Goal: Book appointment/travel/reservation

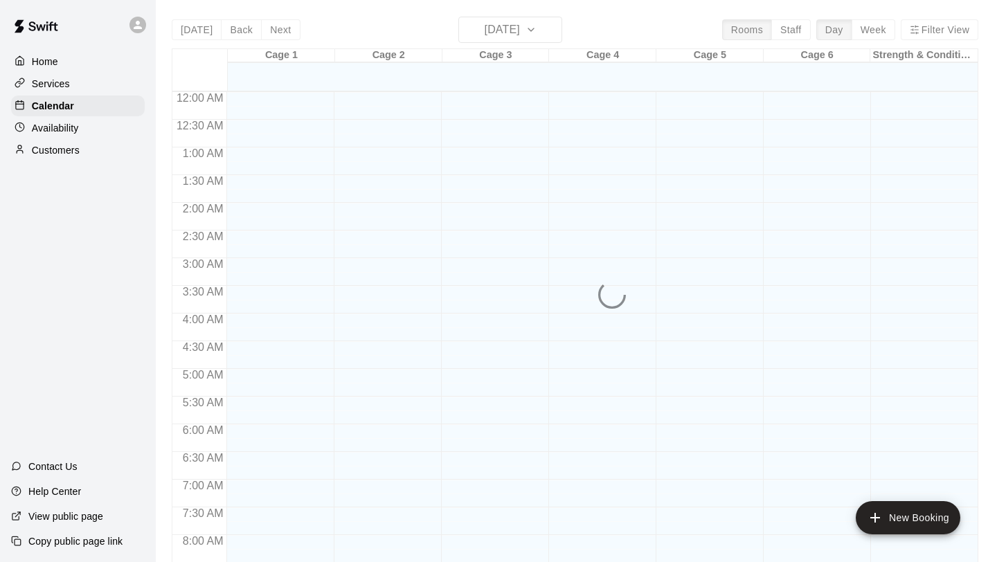
scroll to position [802, 0]
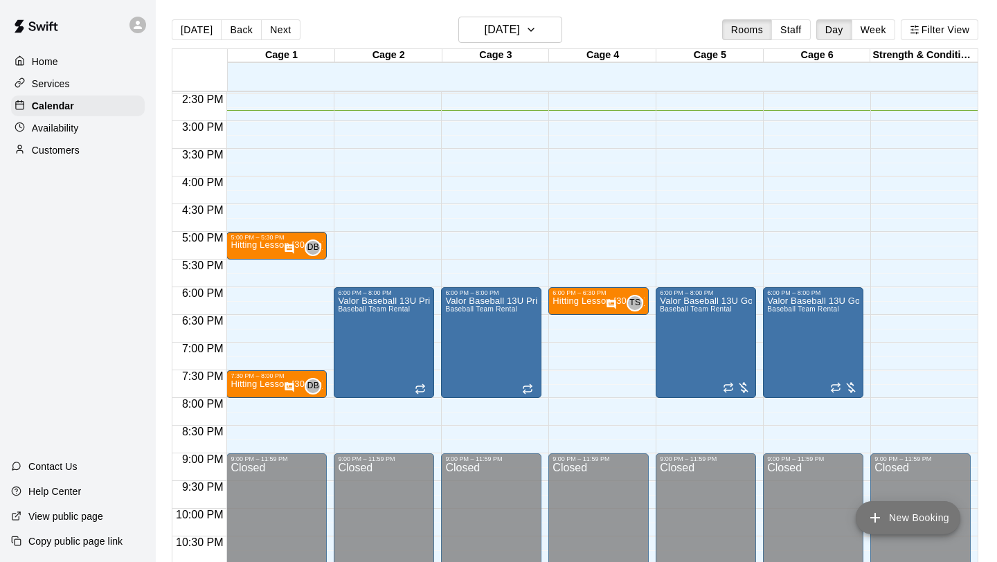
click at [876, 510] on icon "add" at bounding box center [875, 518] width 17 height 17
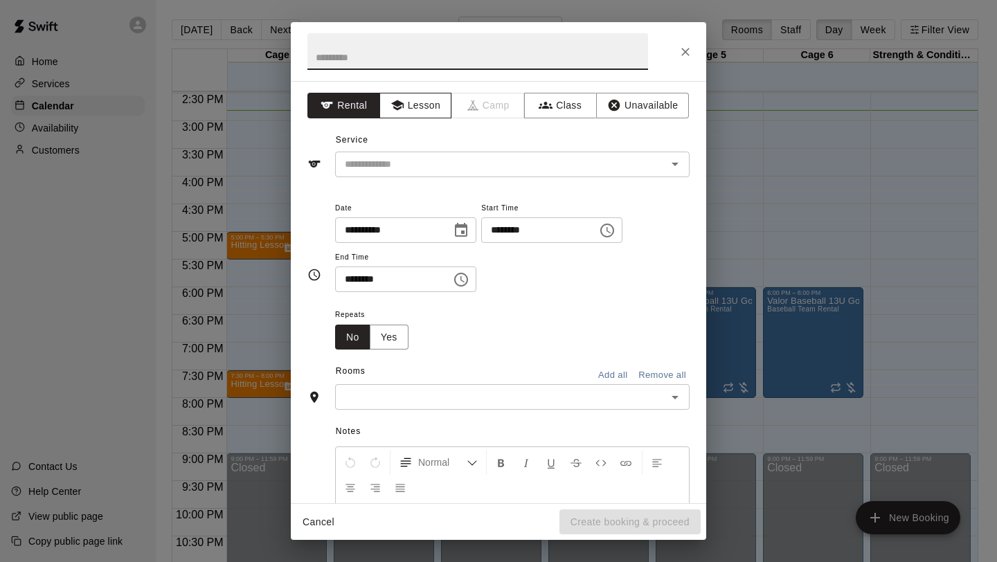
click at [428, 105] on button "Lesson" at bounding box center [415, 106] width 73 height 26
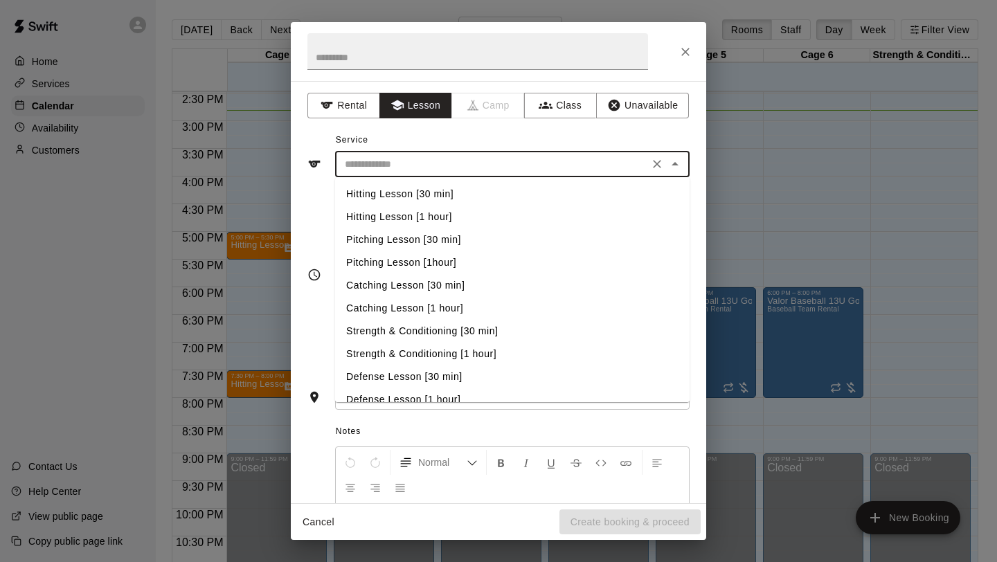
click at [406, 156] on input "text" at bounding box center [491, 164] width 305 height 17
click at [409, 191] on li "Hitting Lesson [30 min]" at bounding box center [512, 194] width 355 height 23
type input "**********"
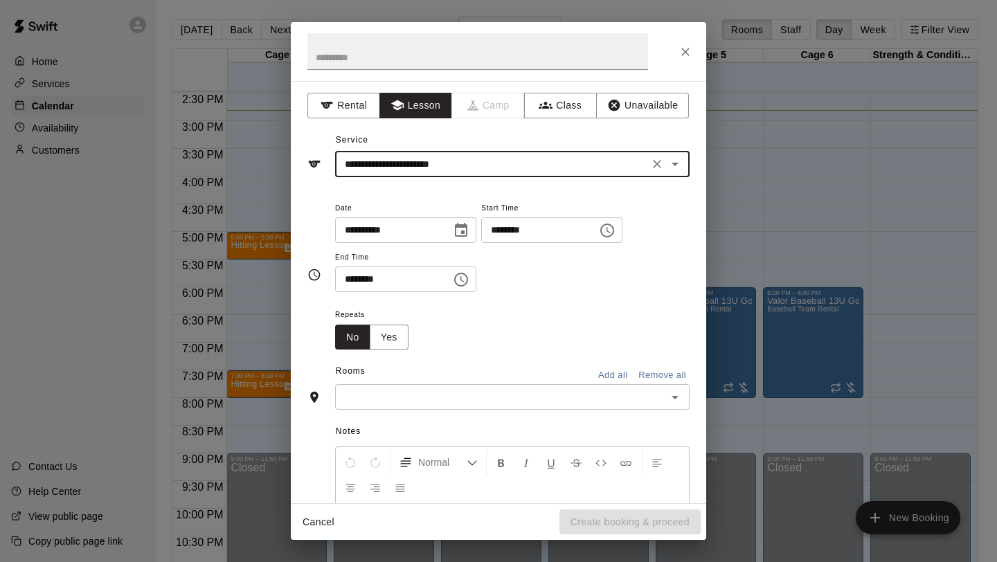
click at [616, 233] on icon "Choose time, selected time is 2:00 PM" at bounding box center [607, 230] width 17 height 17
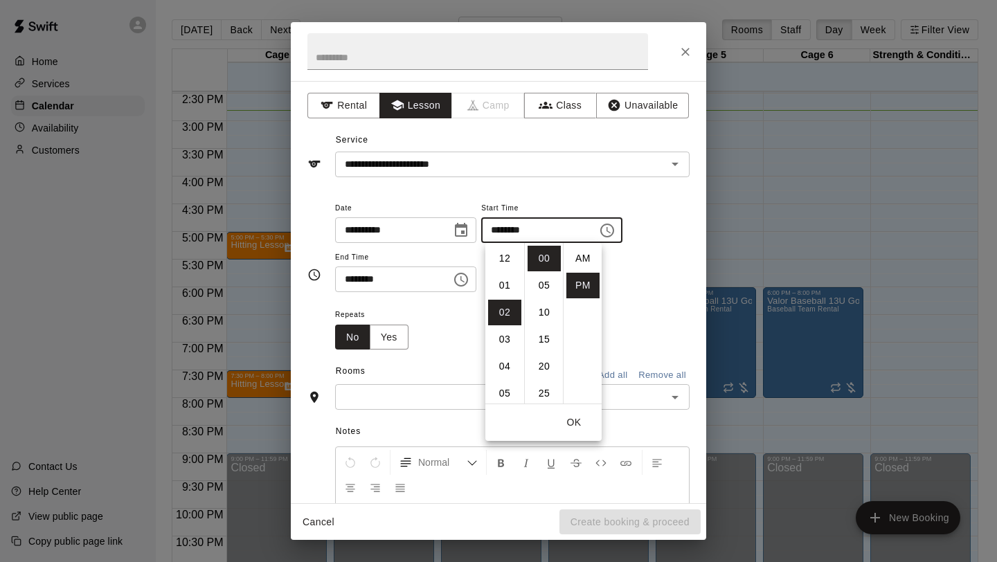
scroll to position [25, 0]
click at [510, 334] on li "05" at bounding box center [504, 340] width 33 height 26
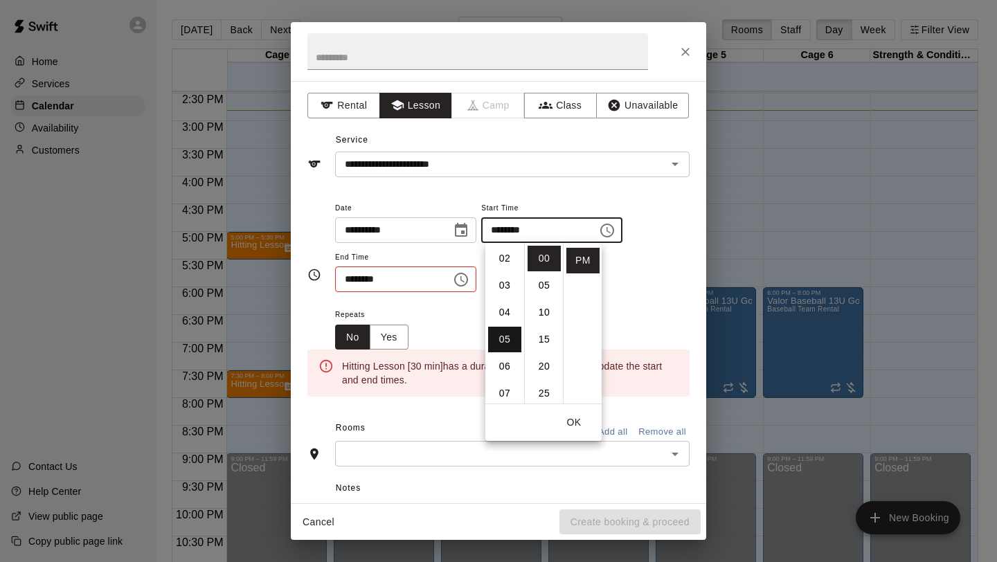
scroll to position [135, 0]
click at [546, 336] on li "30" at bounding box center [544, 338] width 33 height 26
type input "********"
click at [464, 285] on icon "Choose time, selected time is 2:30 PM" at bounding box center [461, 280] width 14 height 14
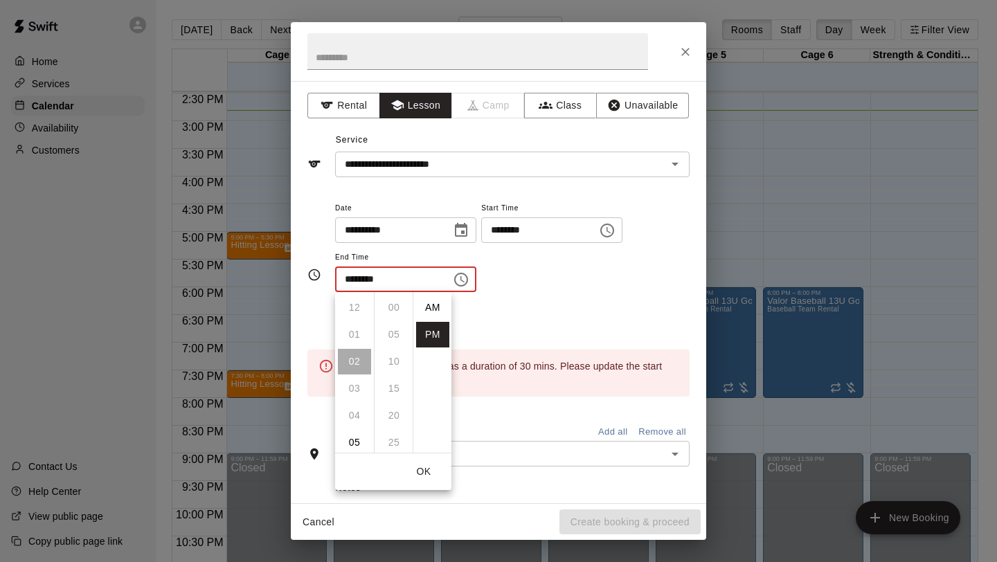
scroll to position [25, 0]
click at [357, 414] on li "06" at bounding box center [354, 416] width 33 height 26
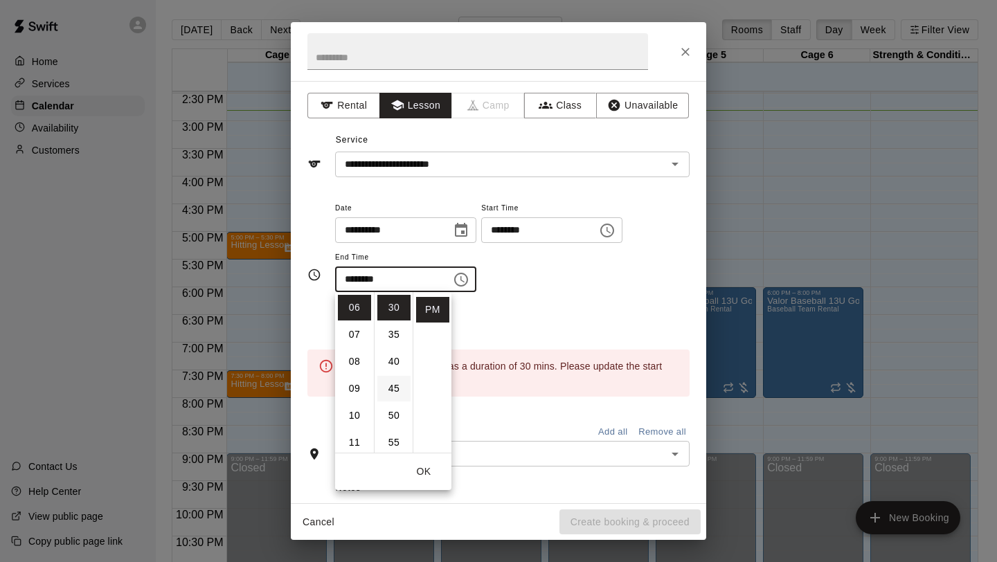
scroll to position [0, 0]
click at [395, 312] on li "00" at bounding box center [393, 308] width 33 height 26
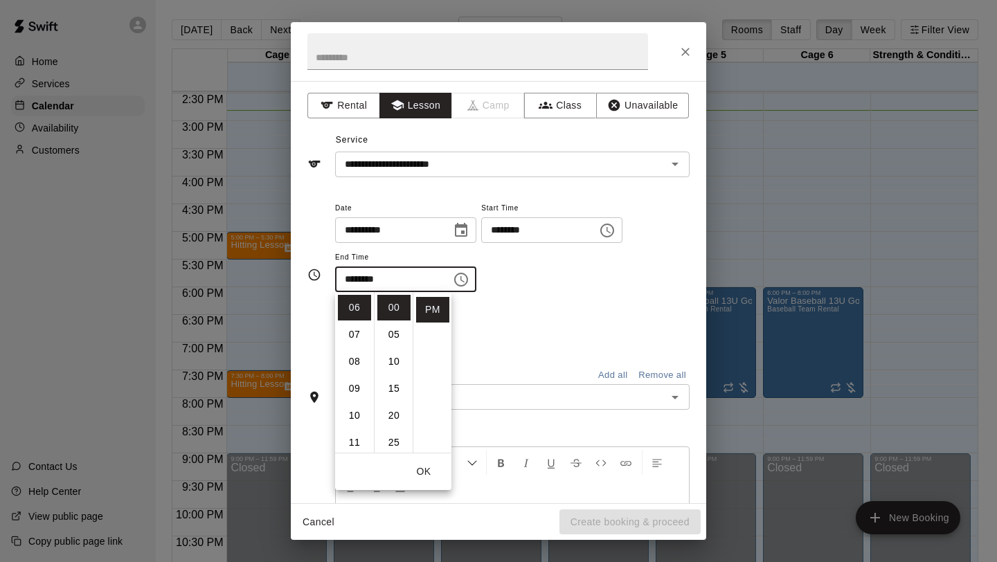
type input "********"
click at [511, 316] on div "Repeats No Yes" at bounding box center [512, 328] width 355 height 44
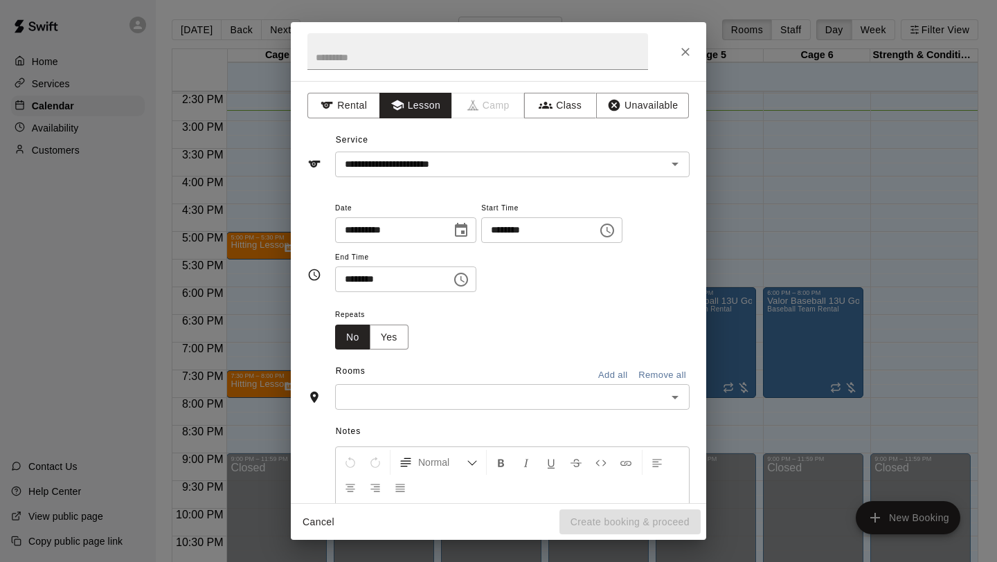
click at [389, 391] on input "text" at bounding box center [500, 396] width 323 height 17
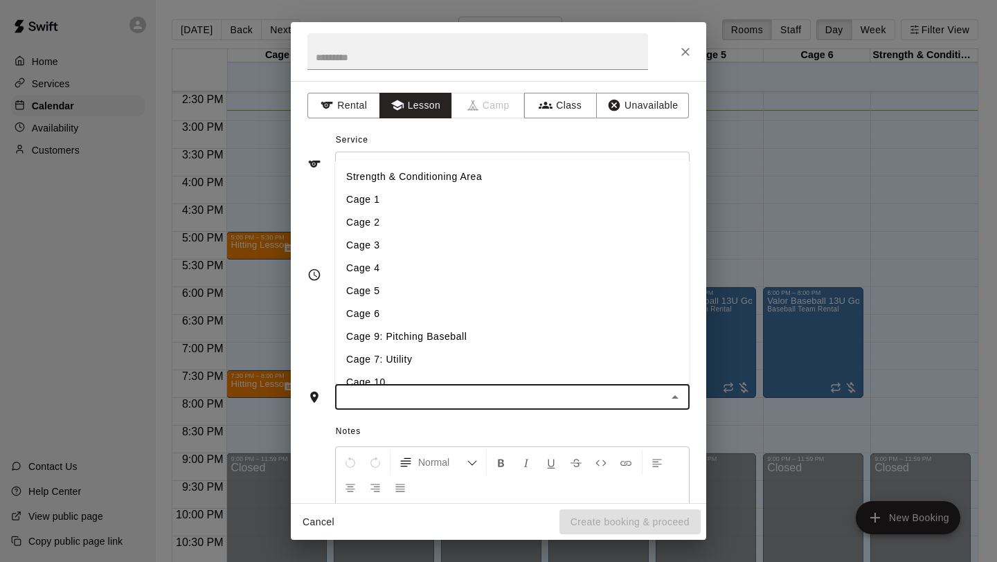
click at [400, 198] on li "Cage 1" at bounding box center [512, 199] width 355 height 23
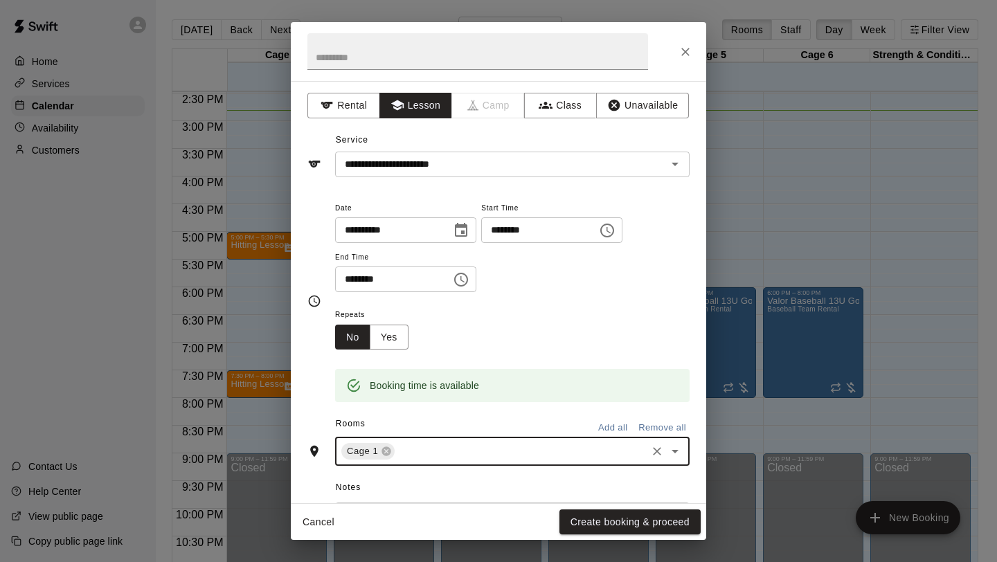
scroll to position [186, 0]
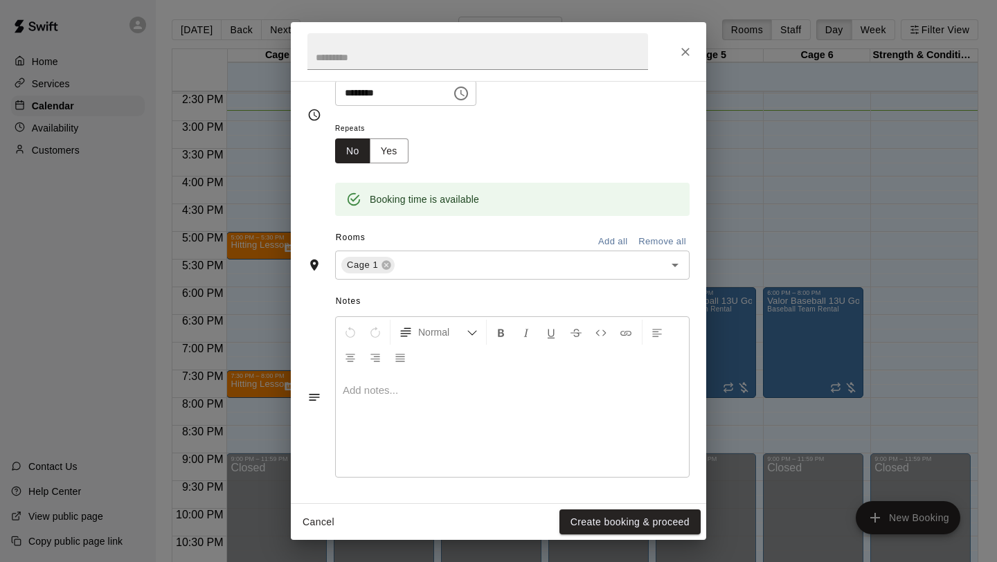
click at [400, 431] on div at bounding box center [512, 425] width 353 height 104
click at [637, 526] on button "Create booking & proceed" at bounding box center [630, 523] width 141 height 26
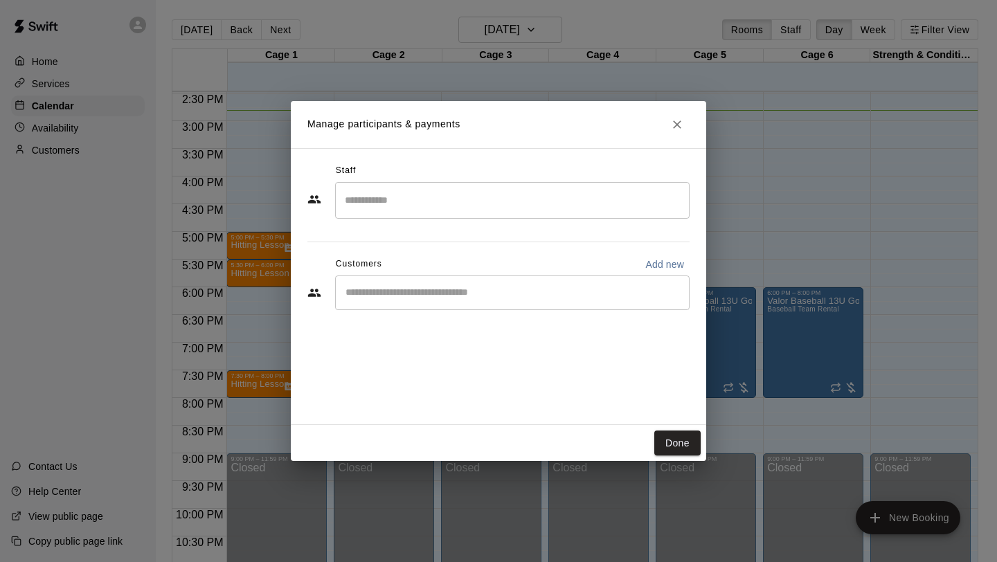
click at [400, 199] on input "Search staff" at bounding box center [512, 200] width 342 height 24
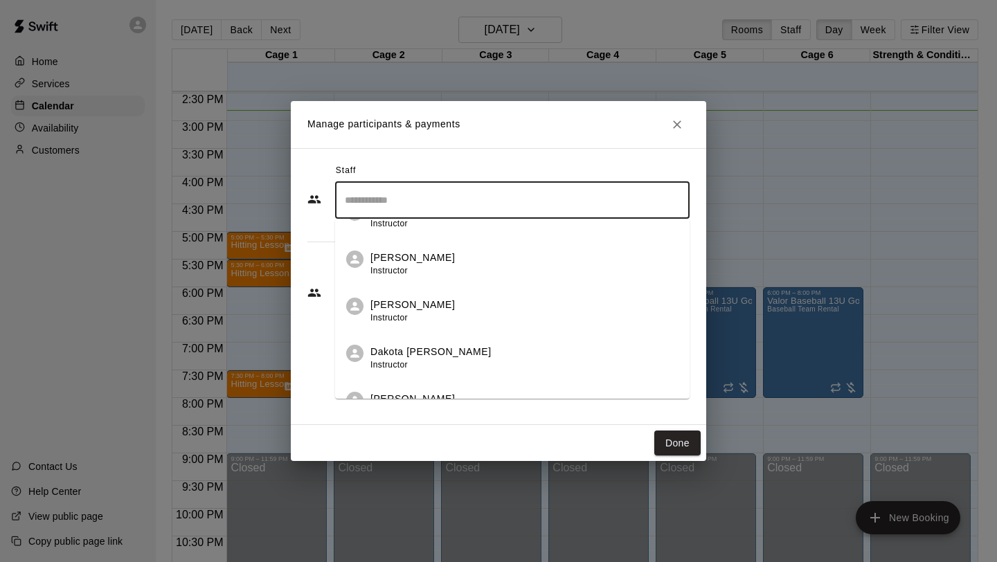
scroll to position [162, 0]
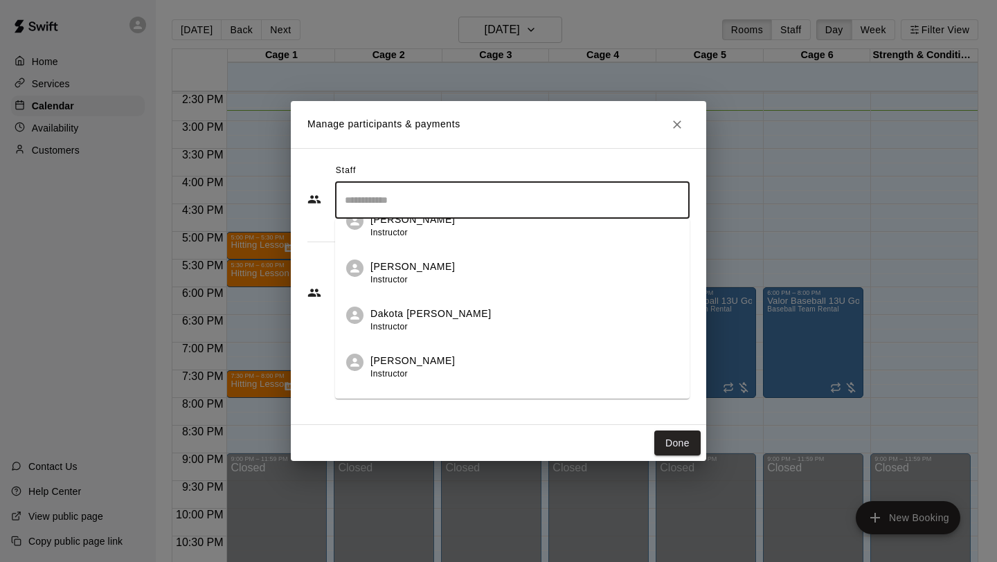
click at [397, 313] on p "Dakota [PERSON_NAME]" at bounding box center [430, 314] width 121 height 15
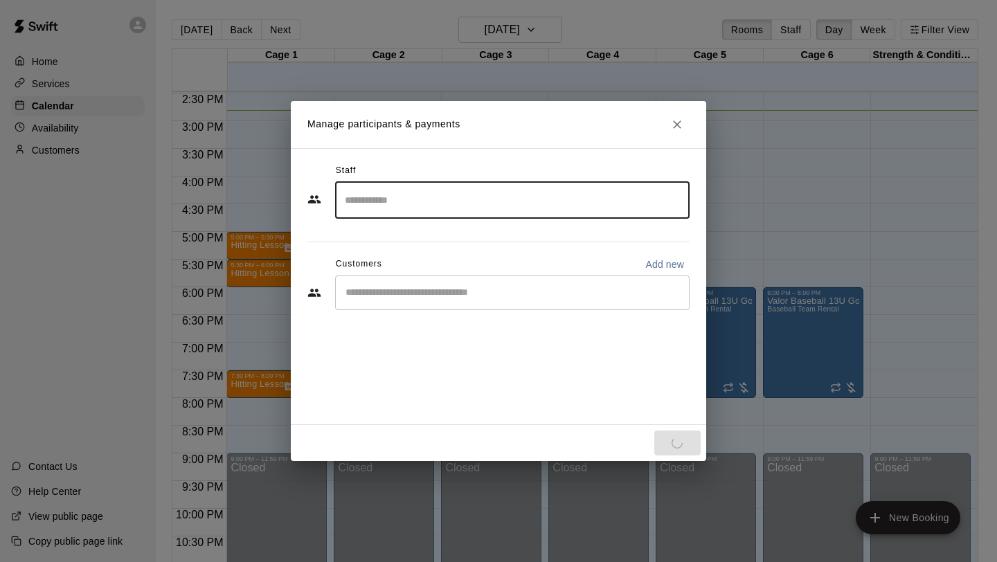
click at [438, 393] on div "Staff ​ Customers Add new ​" at bounding box center [498, 286] width 415 height 277
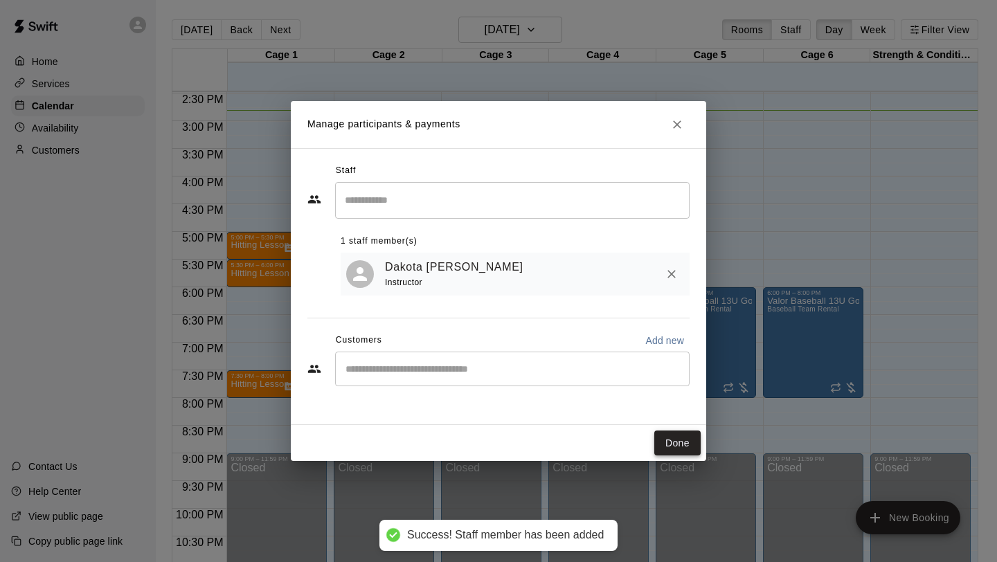
click at [672, 440] on button "Done" at bounding box center [677, 444] width 46 height 26
